Goal: Information Seeking & Learning: Learn about a topic

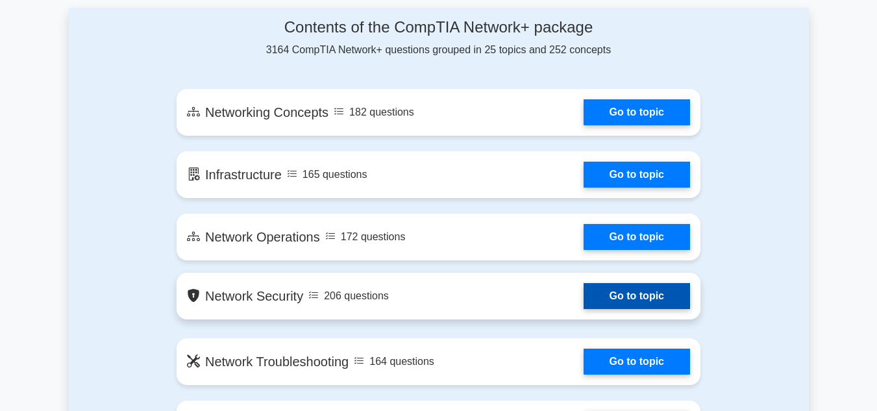
click at [630, 289] on link "Go to topic" at bounding box center [637, 296] width 106 height 26
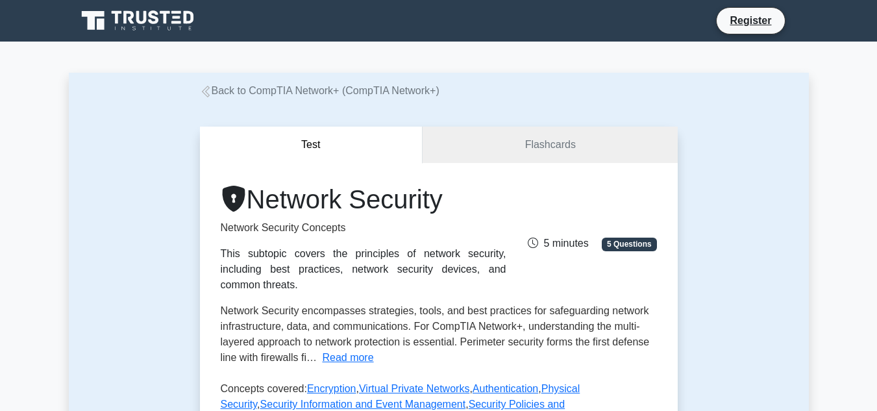
click at [212, 269] on div "Network Security Network Security Concepts This subtopic covers the principles …" at bounding box center [439, 365] width 478 height 404
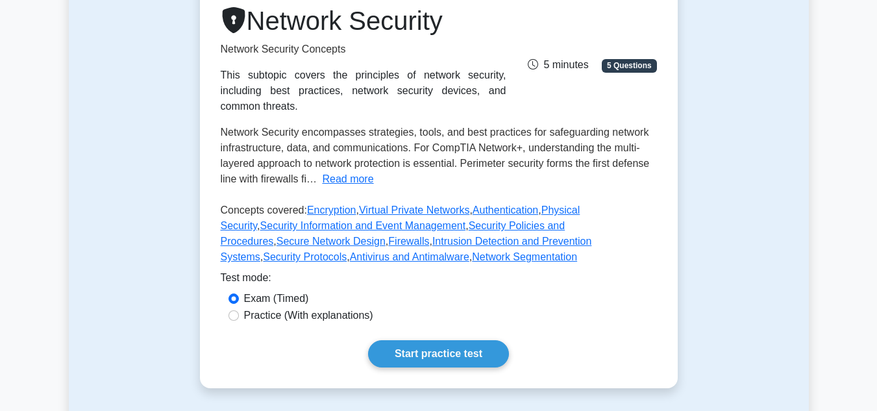
scroll to position [182, 0]
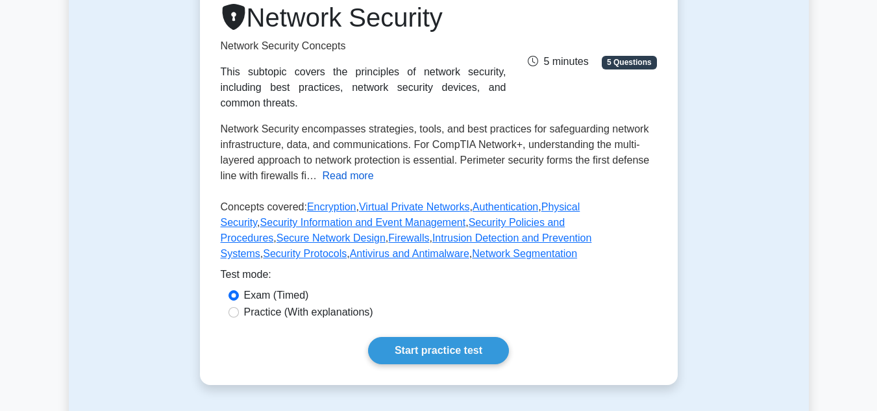
click at [337, 168] on button "Read more" at bounding box center [347, 176] width 51 height 16
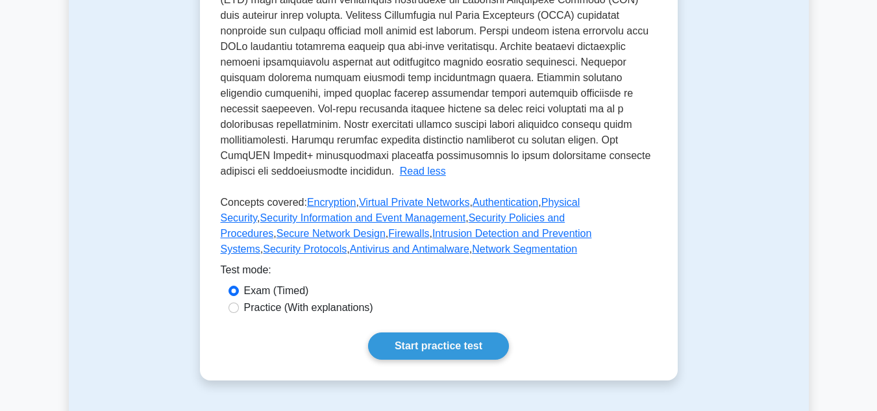
scroll to position [519, 0]
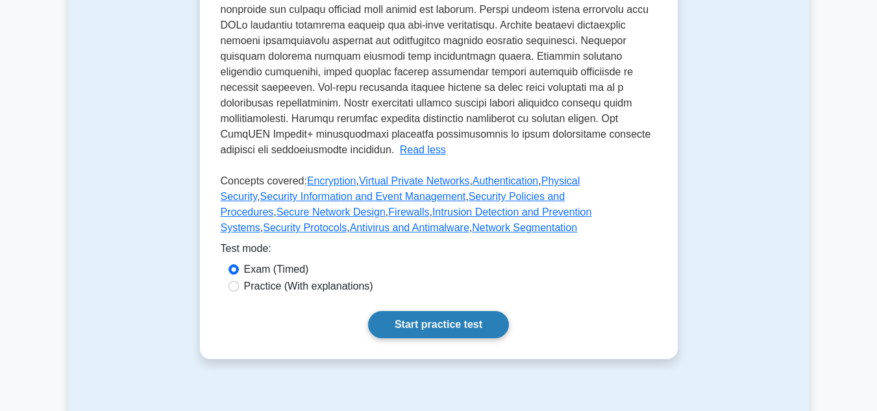
click at [430, 311] on link "Start practice test" at bounding box center [438, 324] width 141 height 27
click at [247, 278] on label "Practice (With explanations)" at bounding box center [308, 286] width 129 height 16
click at [239, 281] on input "Practice (With explanations)" at bounding box center [233, 286] width 10 height 10
radio input "true"
click at [434, 311] on link "Start practice test" at bounding box center [438, 324] width 141 height 27
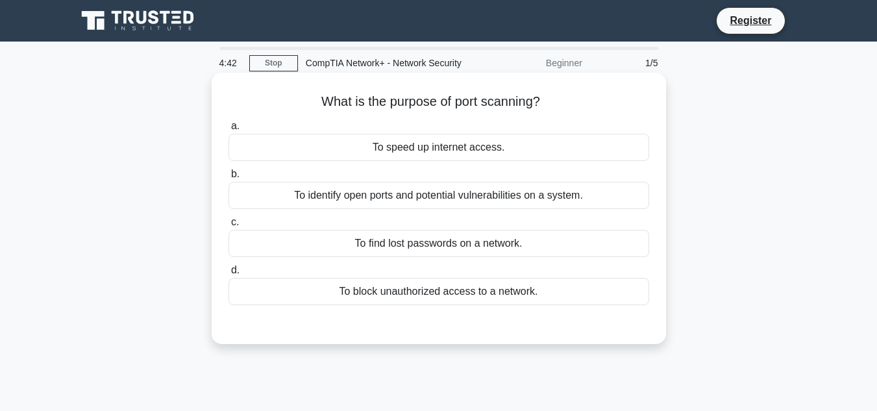
click at [452, 297] on div "To block unauthorized access to a network." at bounding box center [438, 291] width 421 height 27
click at [228, 275] on input "d. To block unauthorized access to a network." at bounding box center [228, 270] width 0 height 8
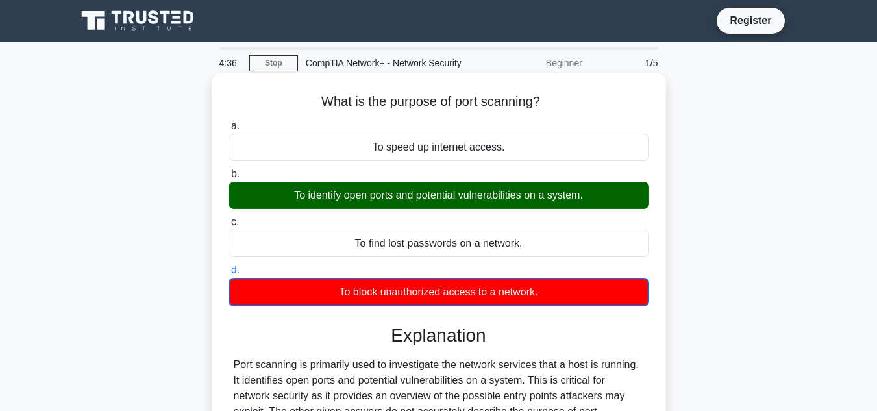
click at [228, 122] on input "a. To speed up internet access." at bounding box center [228, 126] width 0 height 8
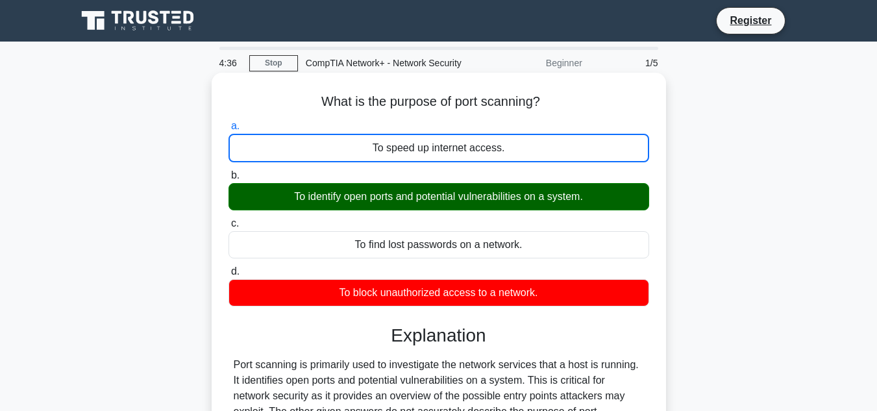
click at [228, 171] on input "b. To identify open ports and potential vulnerabilities on a system." at bounding box center [228, 175] width 0 height 8
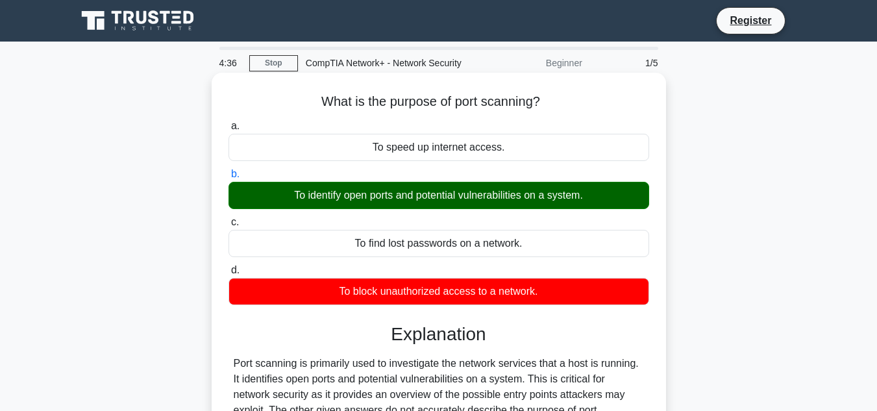
click at [228, 218] on input "c. To find lost passwords on a network." at bounding box center [228, 222] width 0 height 8
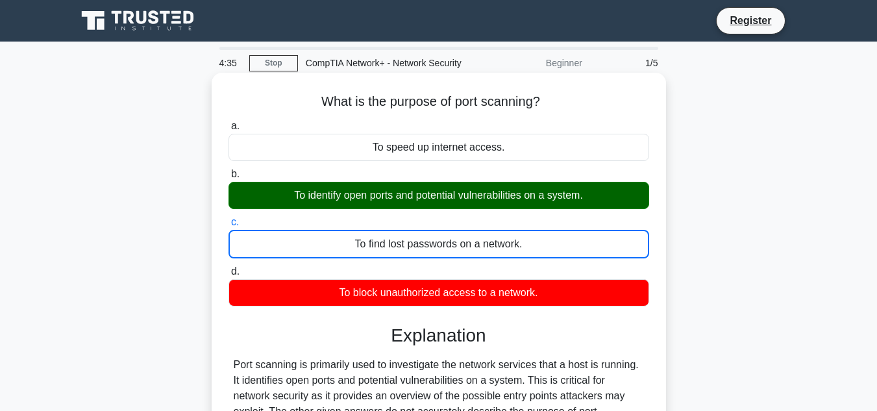
click at [228, 267] on input "d. To block unauthorized access to a network." at bounding box center [228, 271] width 0 height 8
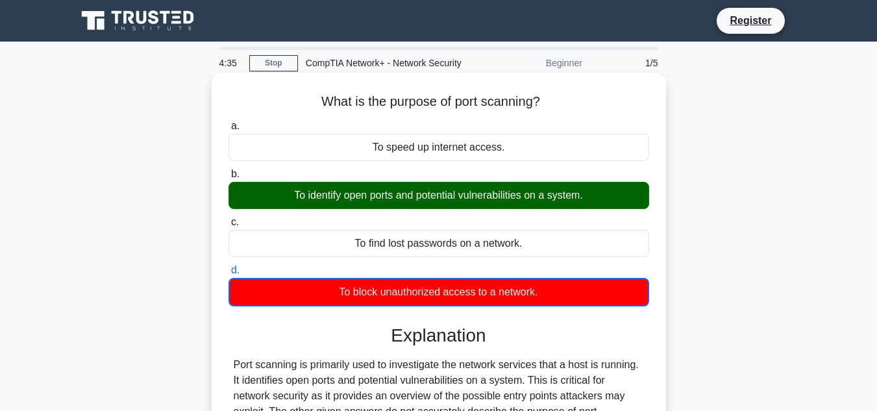
click at [228, 122] on input "a. To speed up internet access." at bounding box center [228, 126] width 0 height 8
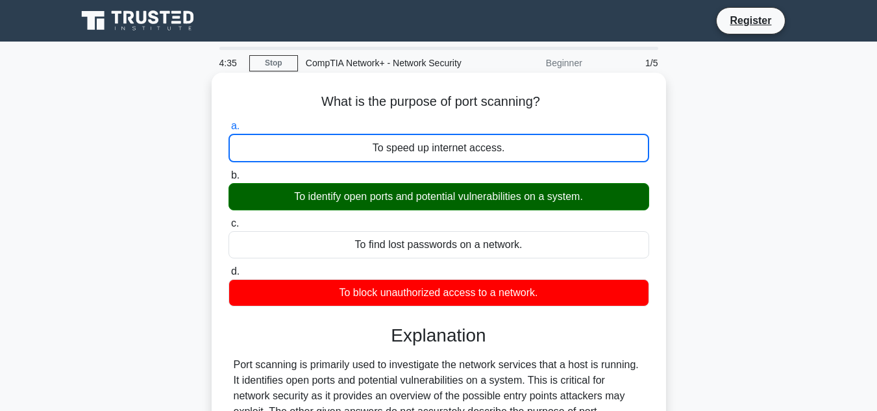
click at [228, 171] on input "b. To identify open ports and potential vulnerabilities on a system." at bounding box center [228, 175] width 0 height 8
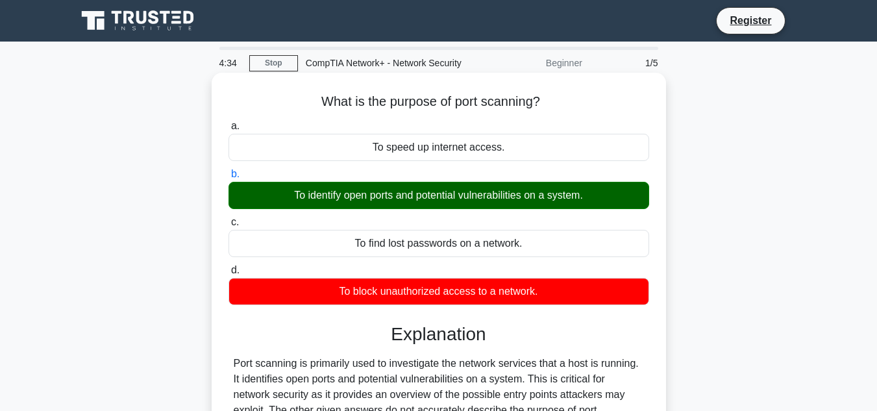
click at [228, 218] on input "c. To find lost passwords on a network." at bounding box center [228, 222] width 0 height 8
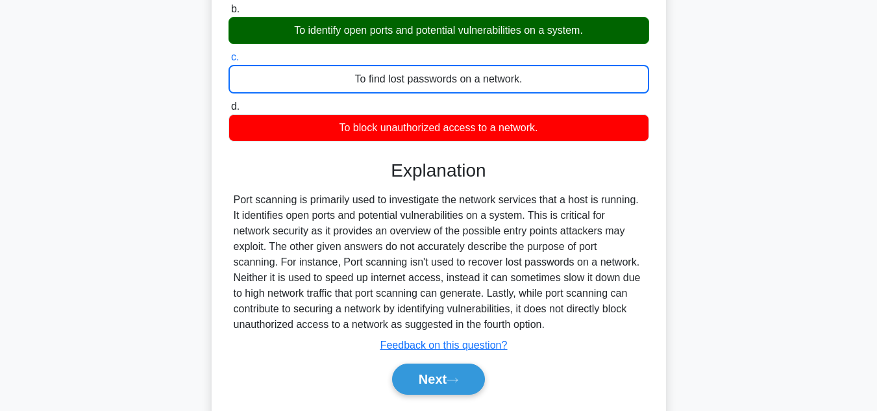
scroll to position [171, 0]
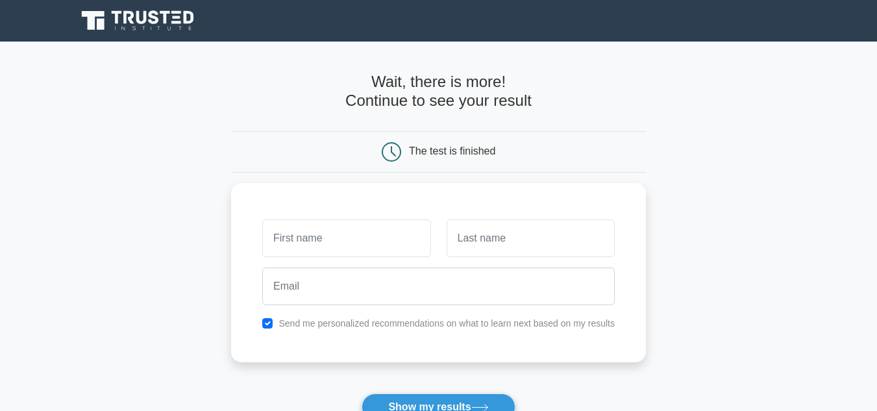
click at [787, 149] on main "Wait, there is more! Continue to see your result The test is finished and the" at bounding box center [438, 275] width 877 height 467
